Goal: Task Accomplishment & Management: Use online tool/utility

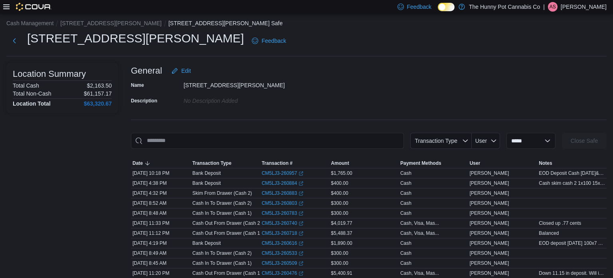
scroll to position [4, 0]
click at [13, 39] on button "Next" at bounding box center [14, 40] width 16 height 16
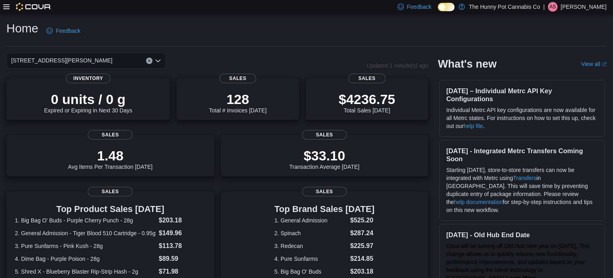
click at [10, 8] on div at bounding box center [27, 7] width 48 height 8
click at [8, 6] on icon at bounding box center [6, 7] width 6 height 6
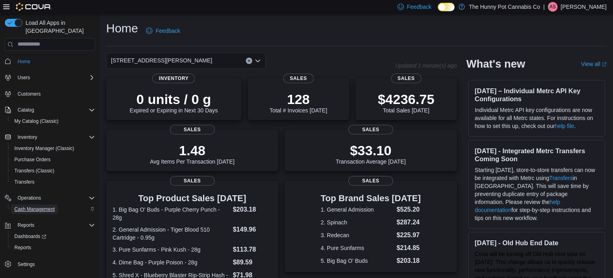
click at [36, 206] on span "Cash Management" at bounding box center [34, 209] width 40 height 6
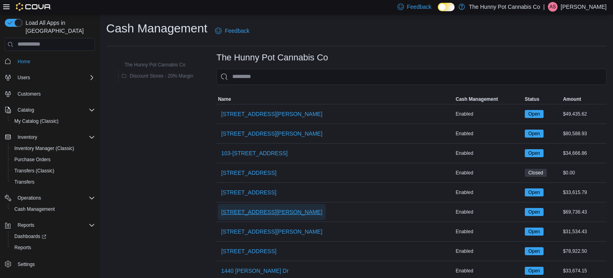
click at [252, 212] on span "[STREET_ADDRESS][PERSON_NAME]" at bounding box center [271, 212] width 101 height 8
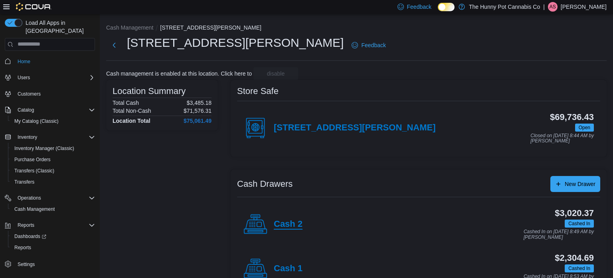
click at [289, 226] on h4 "Cash 2" at bounding box center [288, 224] width 29 height 10
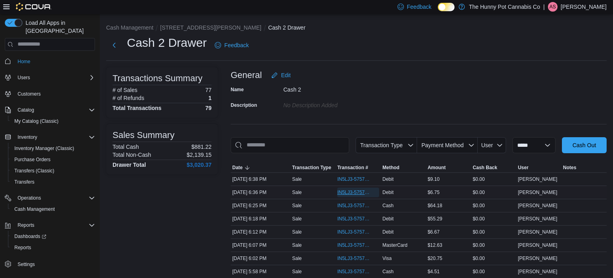
click at [352, 192] on span "IN5LJ3-5757918" at bounding box center [354, 192] width 34 height 6
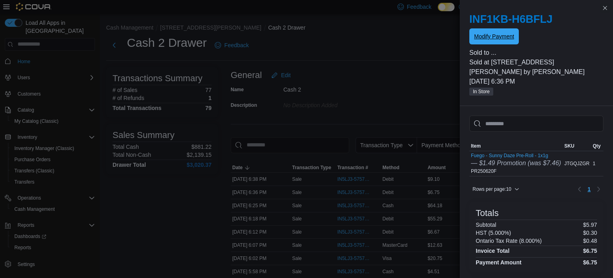
click at [490, 40] on span "Modify Payment" at bounding box center [494, 36] width 40 height 8
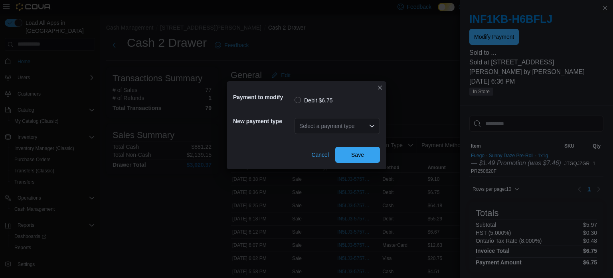
click at [339, 130] on div "Select a payment type" at bounding box center [337, 126] width 85 height 16
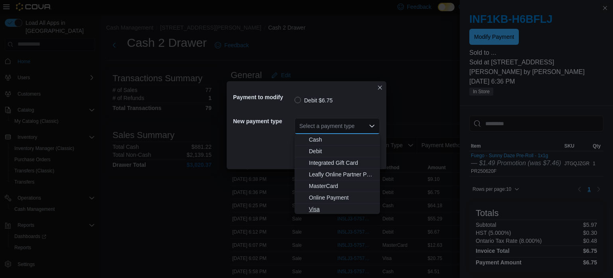
click at [313, 211] on span "Visa" at bounding box center [342, 209] width 66 height 8
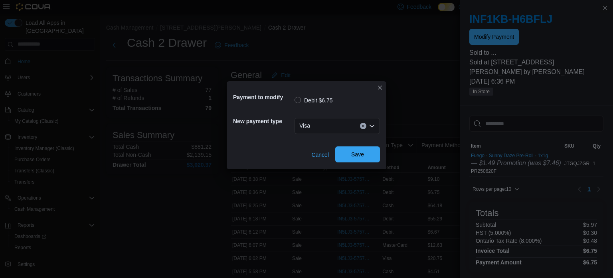
click at [355, 161] on span "Save" at bounding box center [357, 154] width 35 height 16
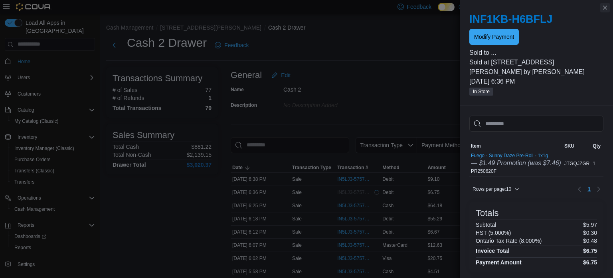
click at [607, 11] on button "Close this dialog" at bounding box center [606, 8] width 10 height 10
